Goal: Entertainment & Leisure: Consume media (video, audio)

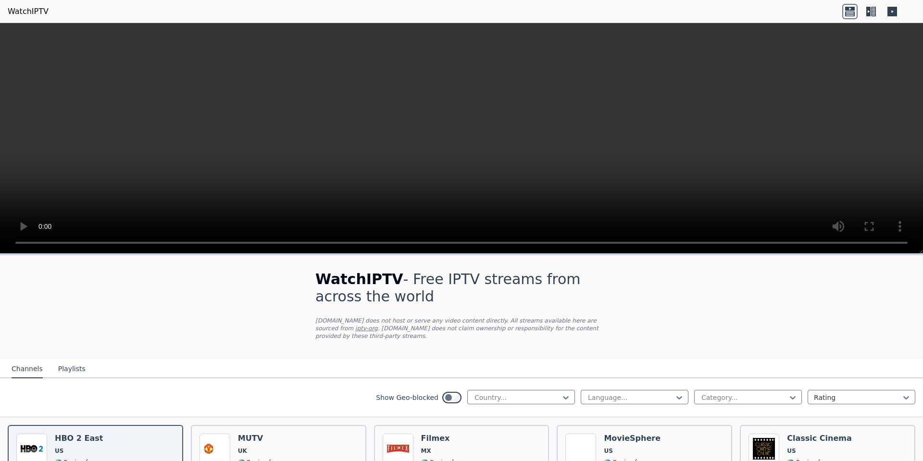
scroll to position [115, 0]
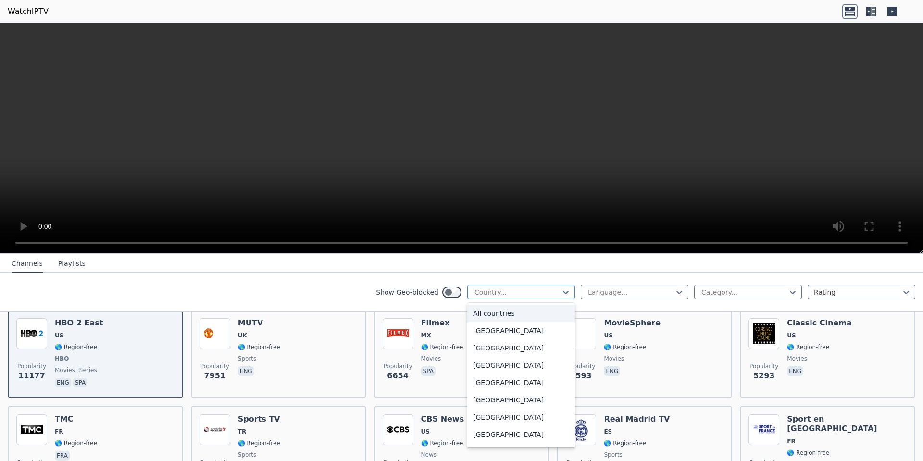
click at [515, 289] on div at bounding box center [516, 292] width 87 height 10
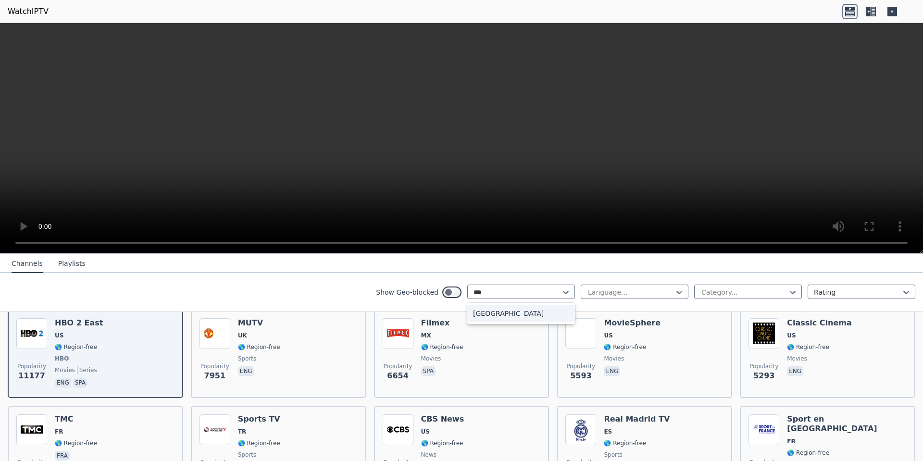
scroll to position [0, 0]
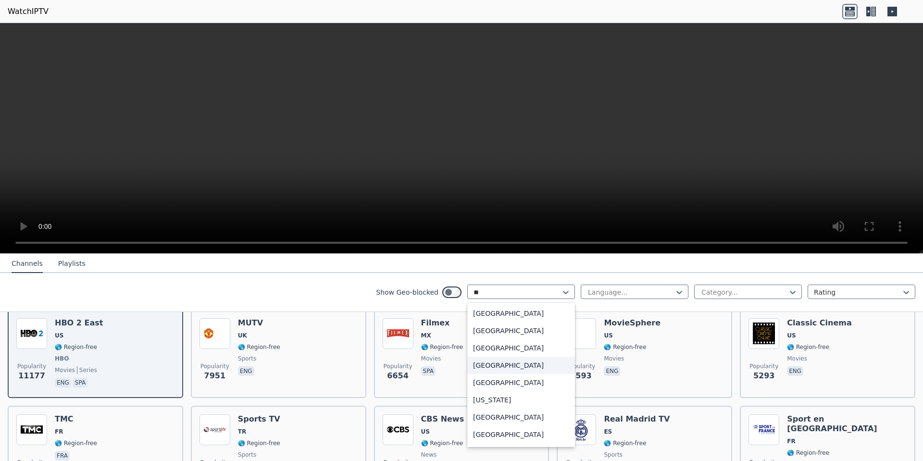
type input "*"
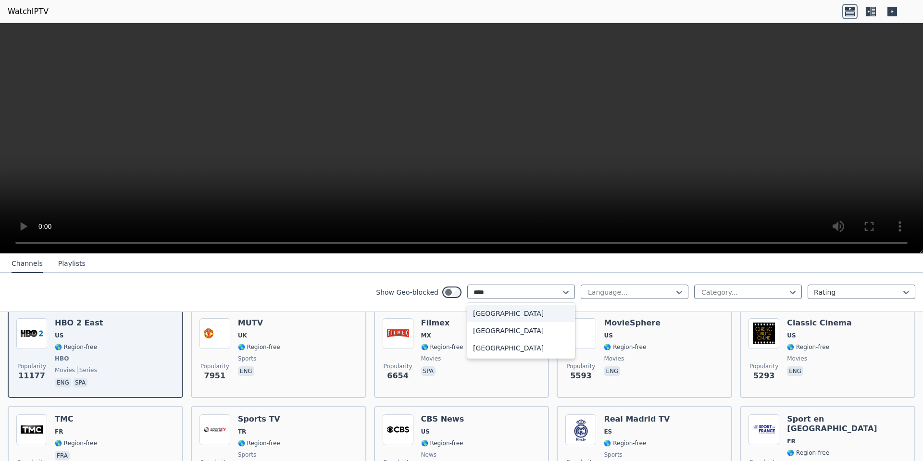
type input "*****"
click at [493, 348] on div "[GEOGRAPHIC_DATA]" at bounding box center [521, 347] width 108 height 17
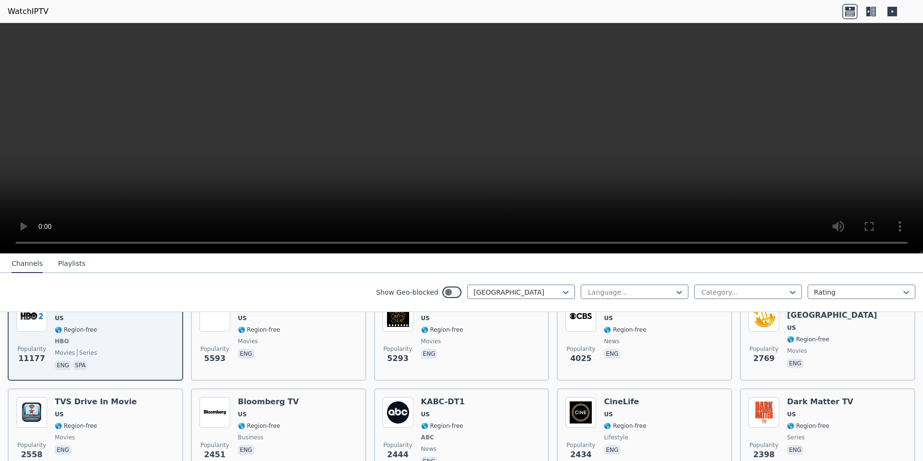
scroll to position [115, 0]
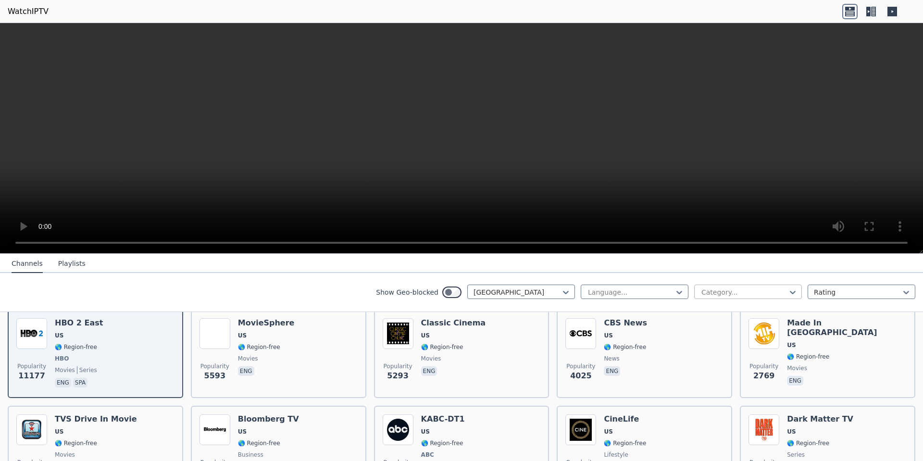
click at [751, 290] on div at bounding box center [743, 292] width 87 height 10
type input "***"
click at [749, 308] on div "Sports" at bounding box center [748, 313] width 108 height 17
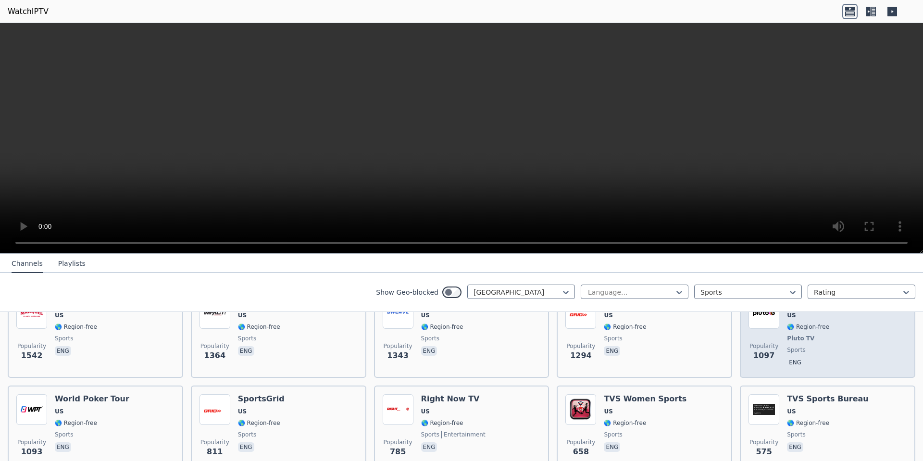
scroll to position [115, 0]
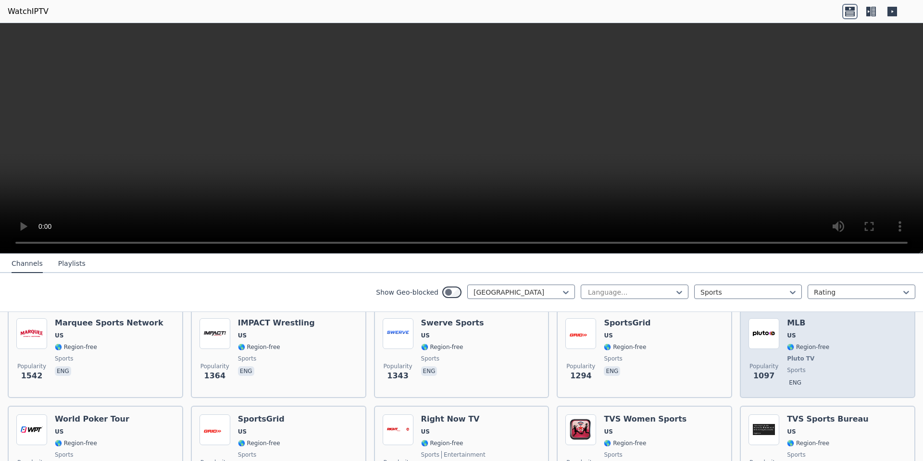
click at [816, 364] on div "MLB US 🌎 Region-free Pluto TV sports eng" at bounding box center [808, 353] width 42 height 71
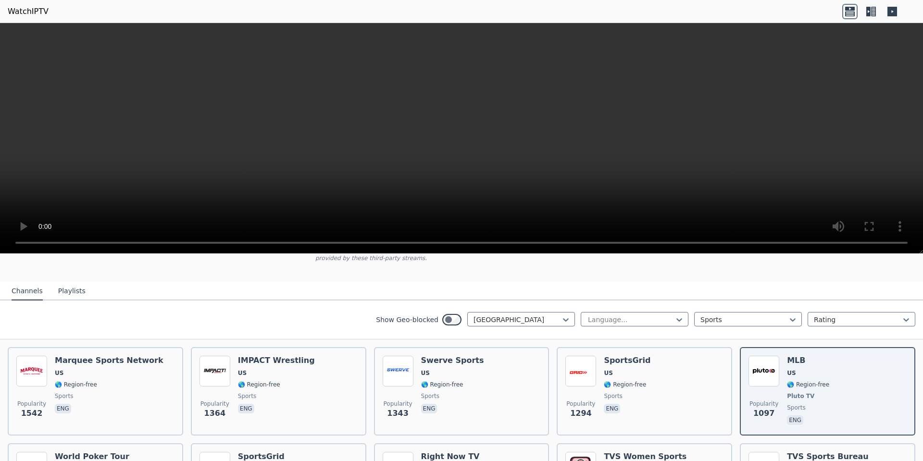
scroll to position [58, 0]
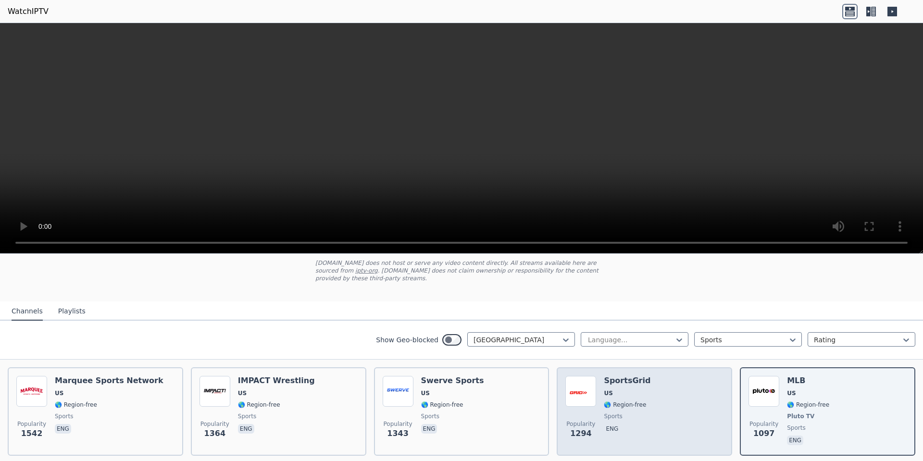
click at [658, 407] on div "Popularity 1294 SportsGrid US 🌎 Region-free sports eng" at bounding box center [644, 411] width 158 height 71
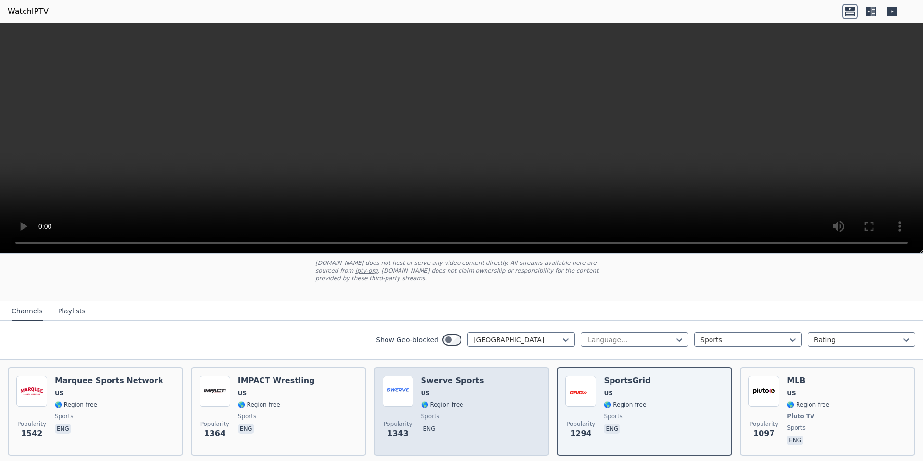
click at [474, 401] on div "Popularity 1343 Swerve Sports US 🌎 Region-free sports eng" at bounding box center [462, 411] width 158 height 71
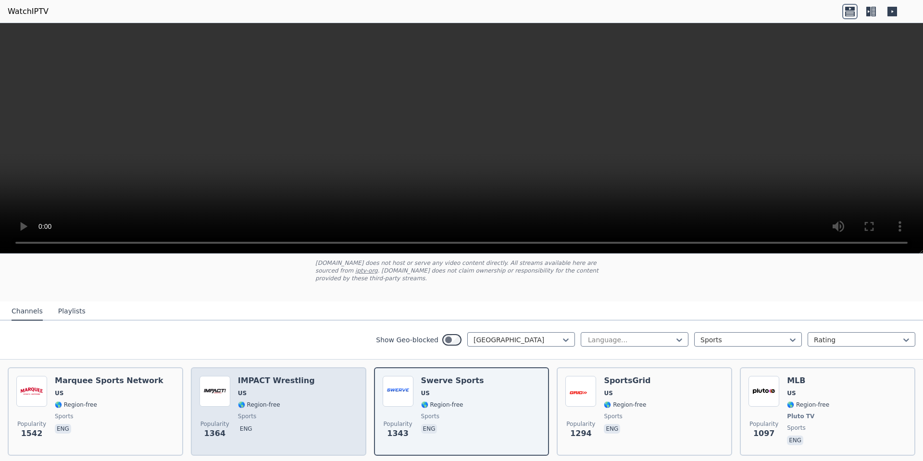
click at [194, 402] on div "Popularity 1364 IMPACT Wrestling US 🌎 Region-free sports eng" at bounding box center [278, 411] width 175 height 88
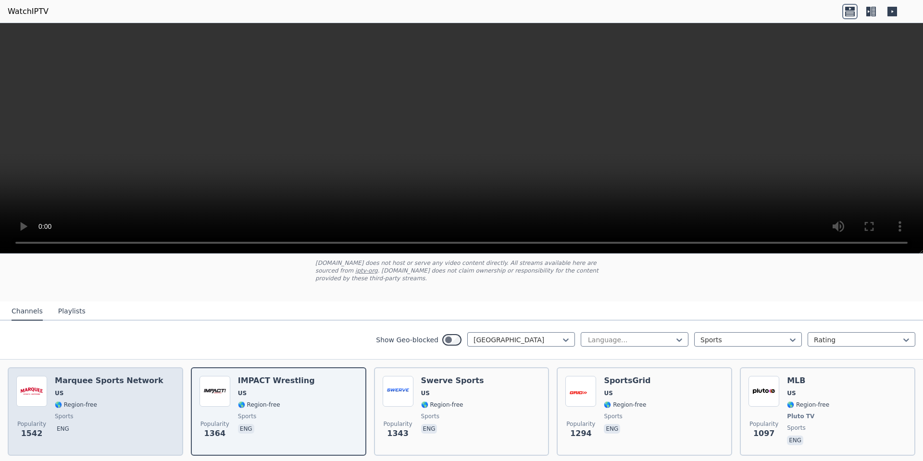
click at [122, 398] on div "Marquee Sports Network US 🌎 Region-free sports eng" at bounding box center [109, 411] width 109 height 71
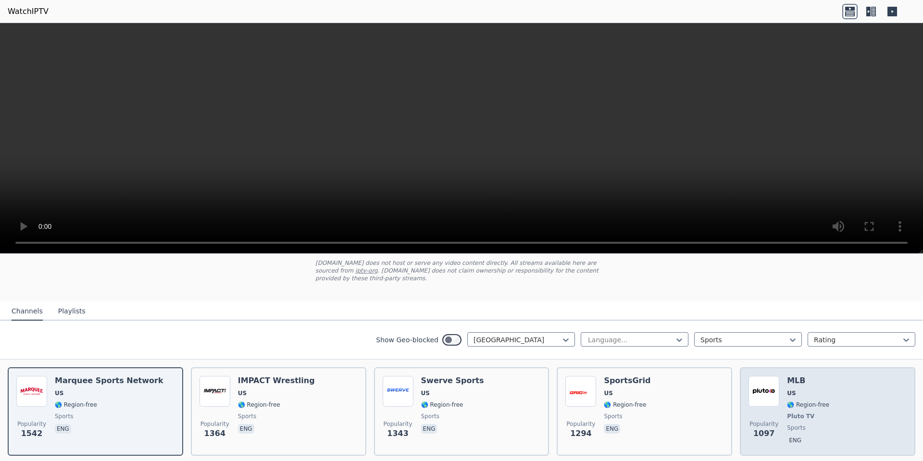
click at [820, 395] on div "Popularity 1097 MLB US 🌎 Region-free Pluto TV sports eng" at bounding box center [827, 411] width 158 height 71
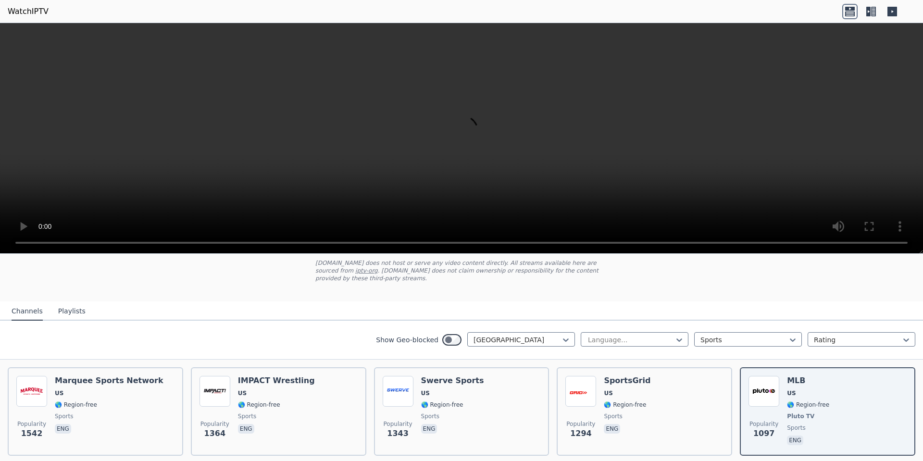
scroll to position [0, 0]
